Goal: Navigation & Orientation: Understand site structure

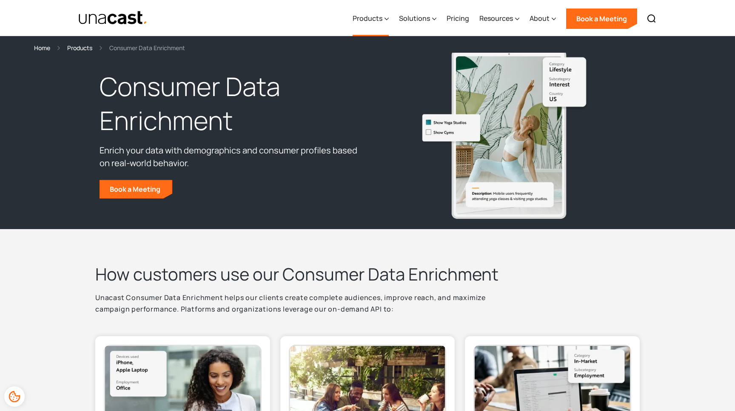
click at [386, 19] on icon at bounding box center [386, 18] width 4 height 9
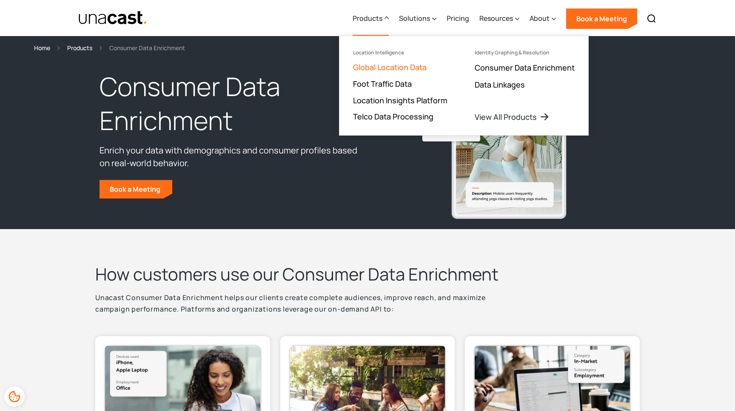
click at [389, 67] on link "Global Location Data" at bounding box center [390, 67] width 74 height 10
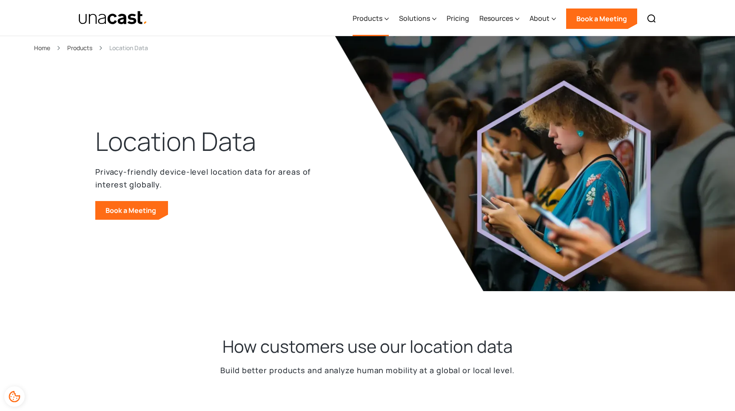
click at [385, 23] on div "Products" at bounding box center [370, 18] width 36 height 35
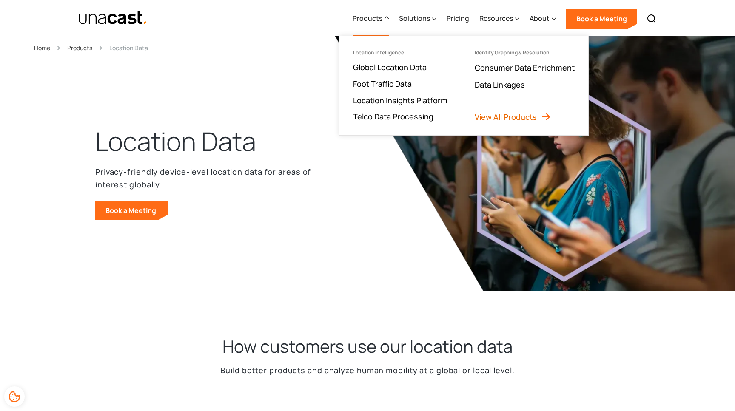
click at [493, 114] on link "View All Products" at bounding box center [512, 117] width 77 height 10
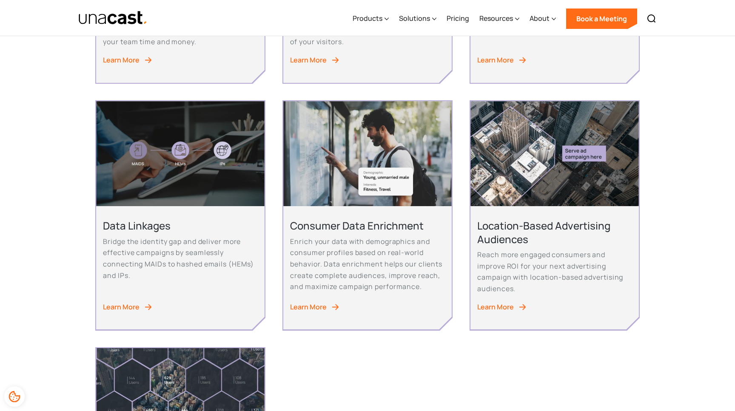
scroll to position [367, 0]
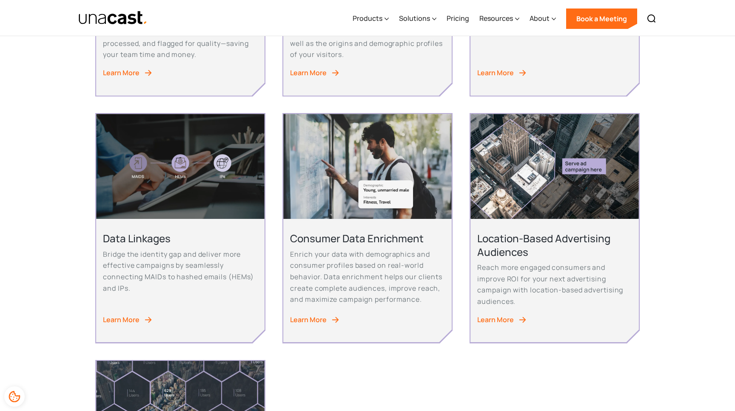
click at [299, 322] on div "Learn More" at bounding box center [308, 319] width 37 height 11
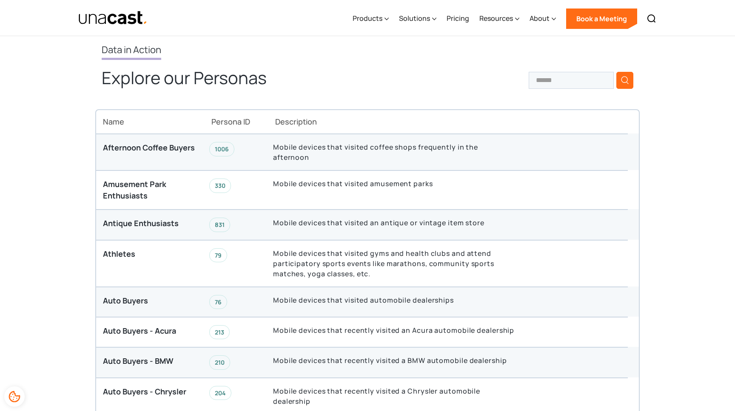
scroll to position [1458, 0]
click at [430, 23] on div "Solutions" at bounding box center [417, 18] width 37 height 35
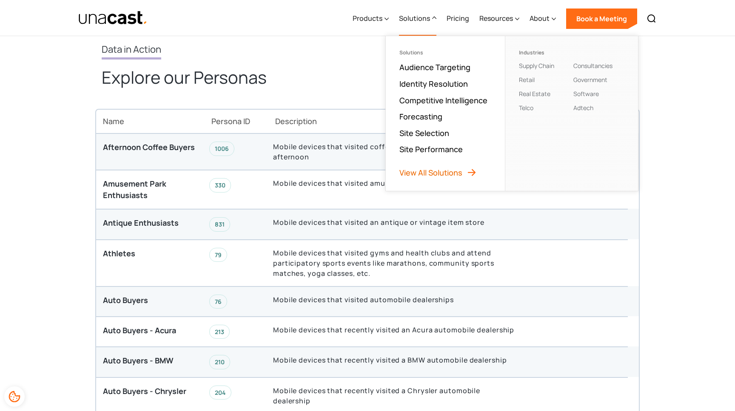
click at [425, 170] on link "View All Solutions" at bounding box center [437, 172] width 77 height 10
